Goal: Entertainment & Leisure: Consume media (video, audio)

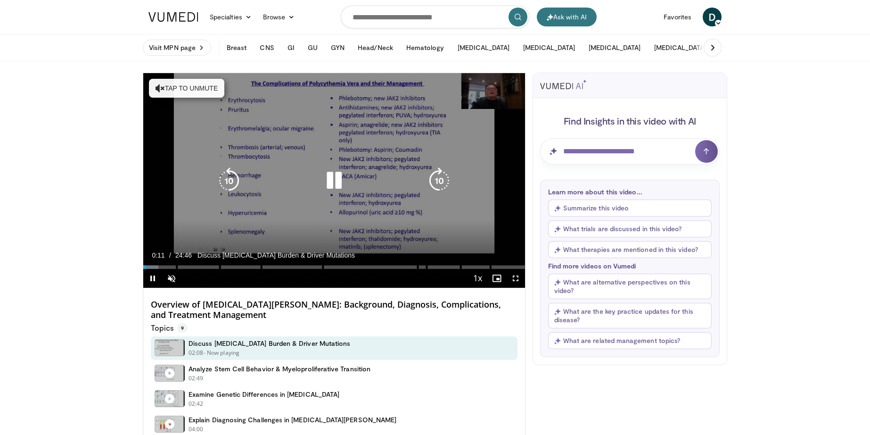
click at [178, 90] on button "Tap to unmute" at bounding box center [186, 88] width 75 height 19
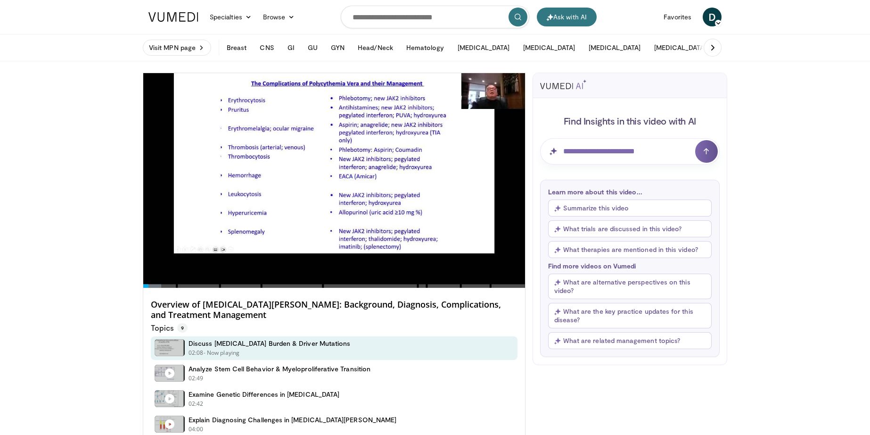
click at [517, 274] on div "10 seconds Tap to unmute" at bounding box center [334, 180] width 382 height 215
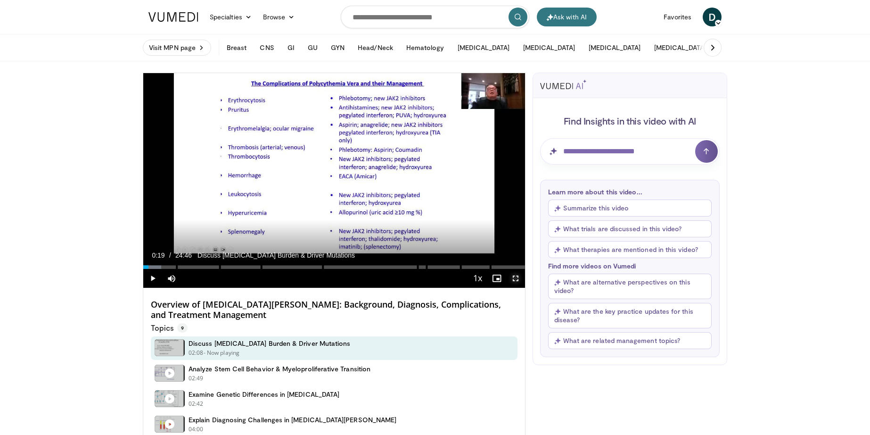
click at [514, 280] on span "Video Player" at bounding box center [515, 278] width 19 height 19
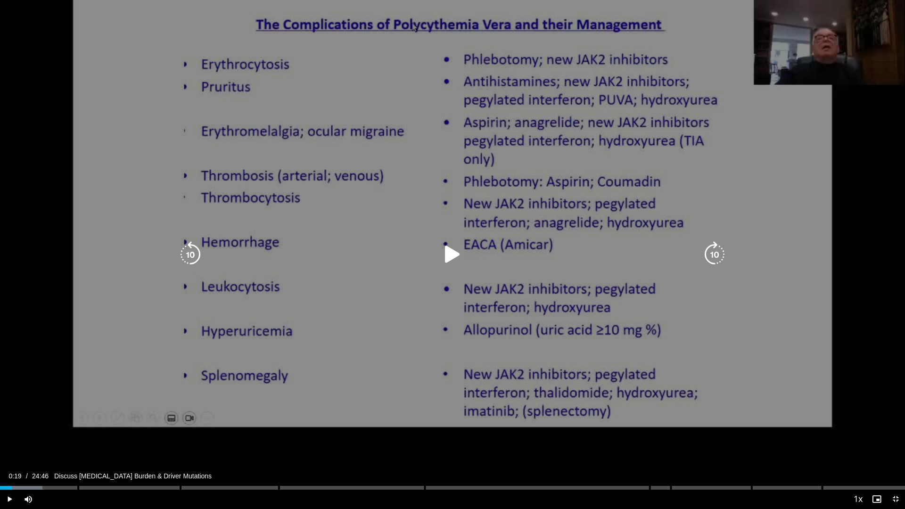
click at [456, 250] on icon "Video Player" at bounding box center [452, 254] width 26 height 26
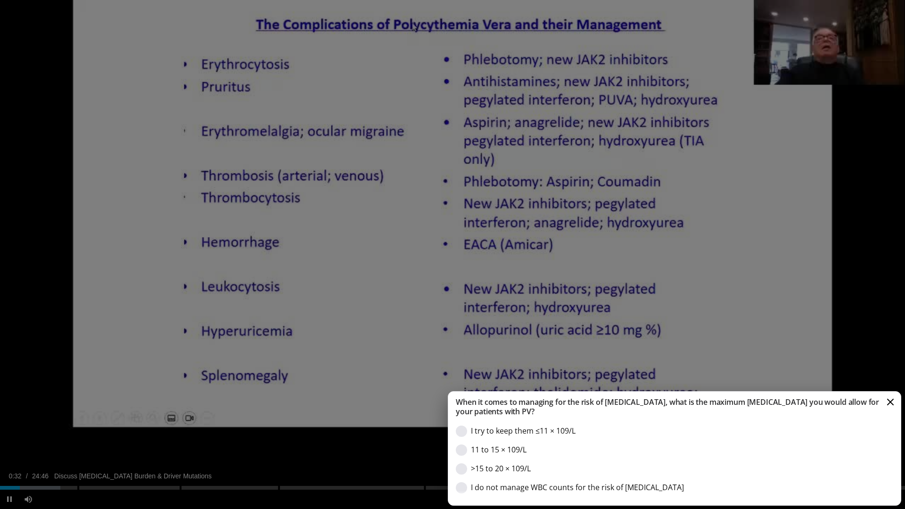
click at [49, 434] on div "Incorrect When it comes to managing for the risk of [MEDICAL_DATA], what is the…" at bounding box center [452, 254] width 905 height 509
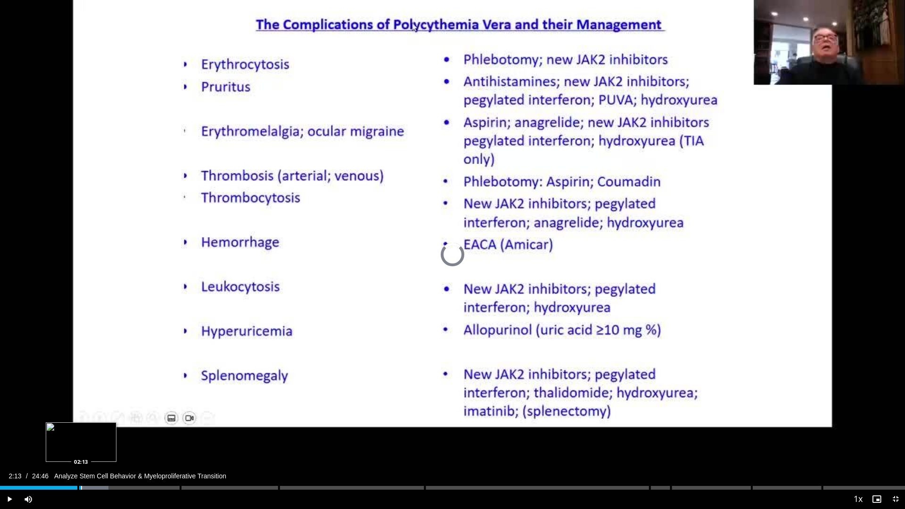
click at [81, 434] on div "Loaded : 12.00% 02:13" at bounding box center [452, 488] width 905 height 4
click at [8, 434] on span "Video Player" at bounding box center [9, 499] width 19 height 19
click at [870, 434] on span "Video Player" at bounding box center [895, 499] width 19 height 19
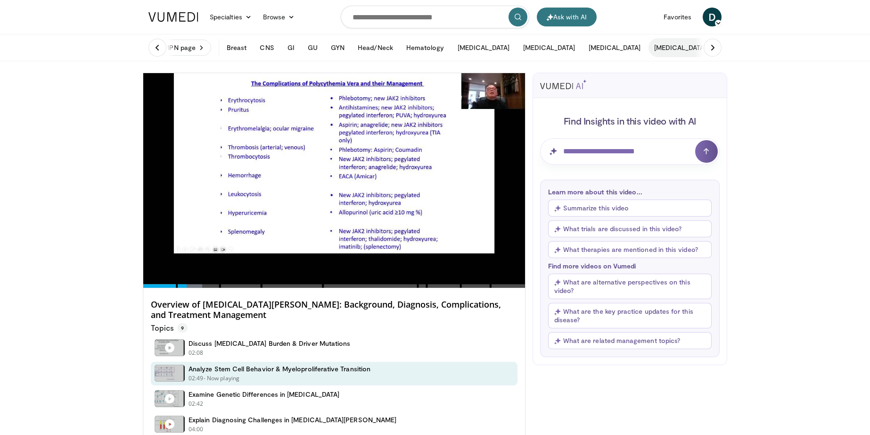
click at [649, 50] on button "[MEDICAL_DATA]" at bounding box center [681, 47] width 64 height 19
